Goal: Task Accomplishment & Management: Manage account settings

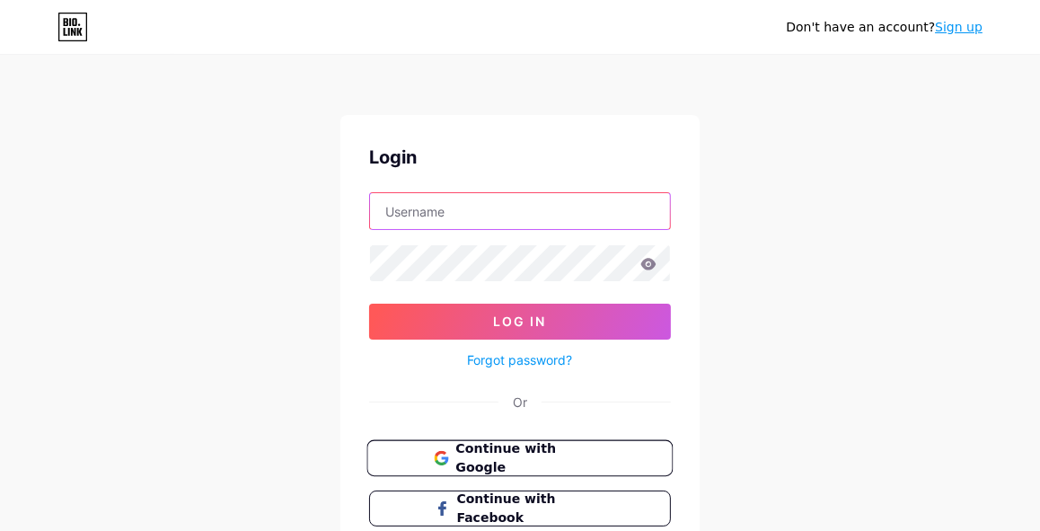
type input "cleung073@gmail.com"
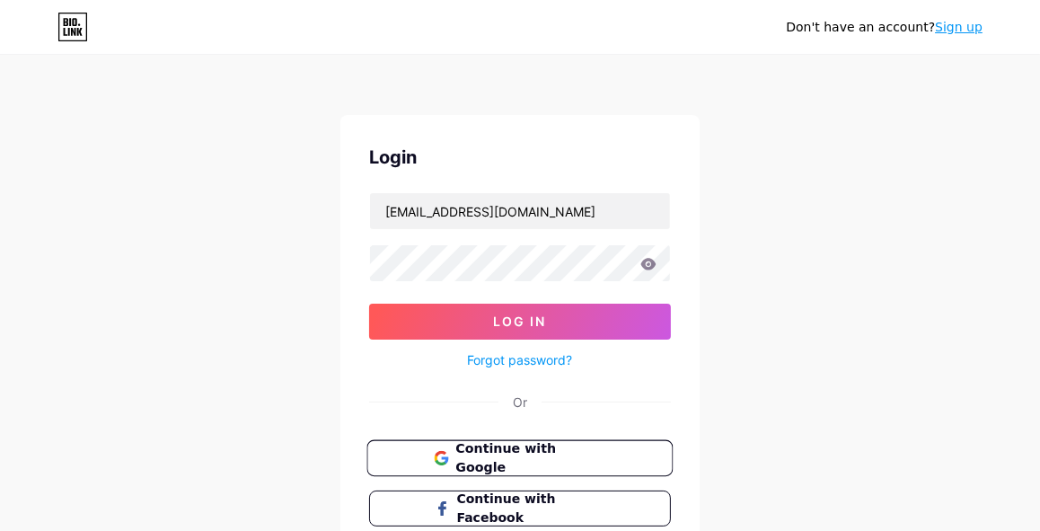
click at [532, 473] on button "Continue with Google" at bounding box center [519, 458] width 306 height 37
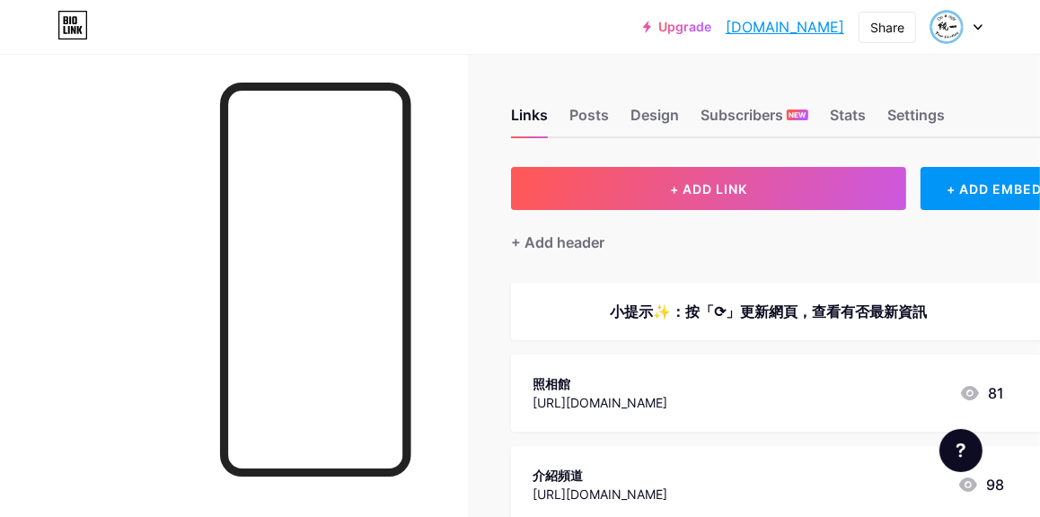
click at [977, 26] on icon at bounding box center [977, 27] width 9 height 6
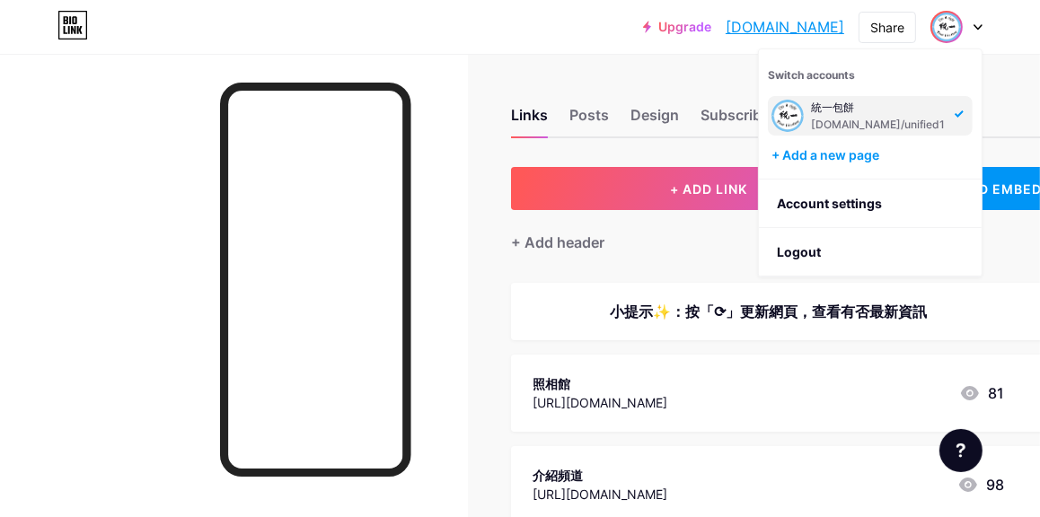
click at [977, 26] on icon at bounding box center [977, 27] width 9 height 6
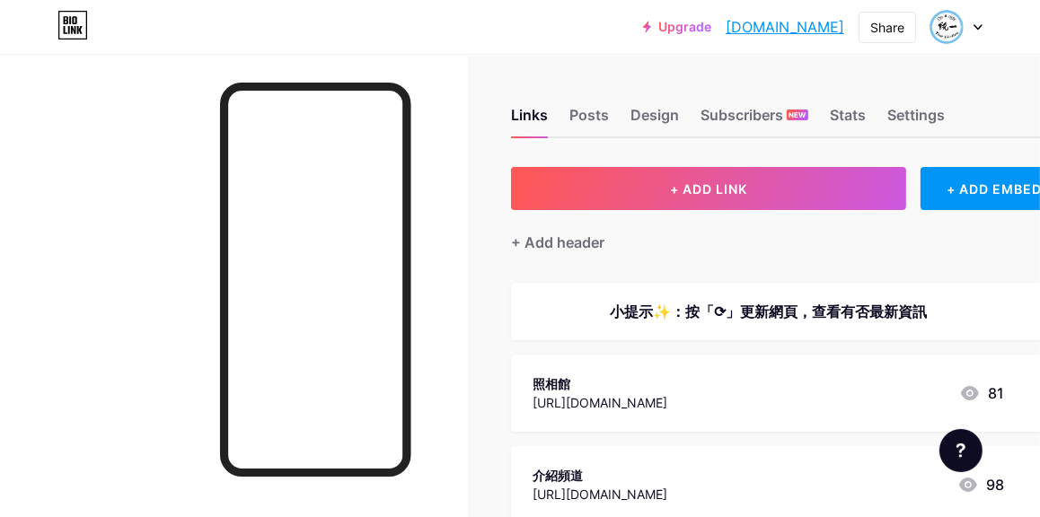
click at [815, 24] on link "[DOMAIN_NAME]" at bounding box center [784, 27] width 119 height 22
click at [879, 32] on div "Share" at bounding box center [887, 27] width 34 height 19
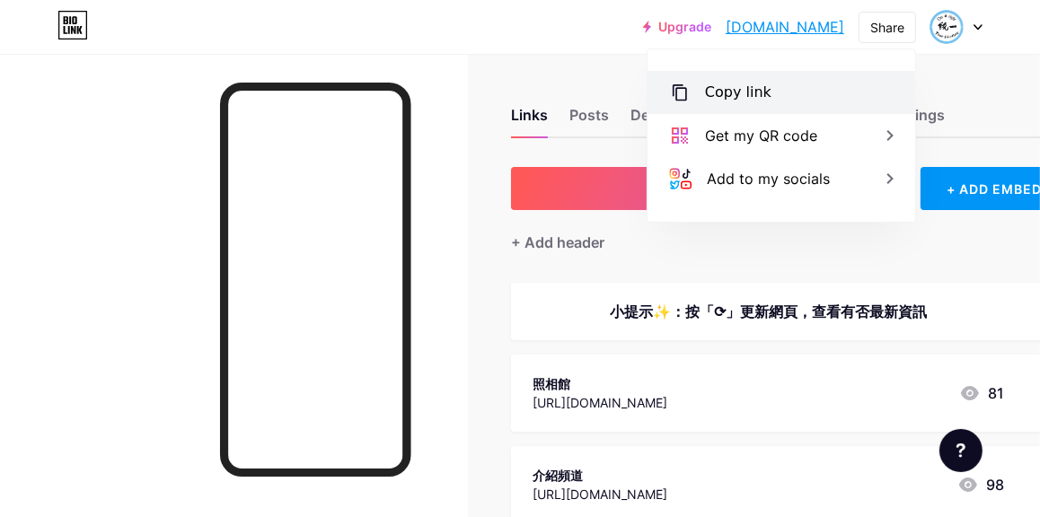
click at [738, 87] on div "Copy link" at bounding box center [738, 93] width 66 height 22
